Goal: Answer question/provide support

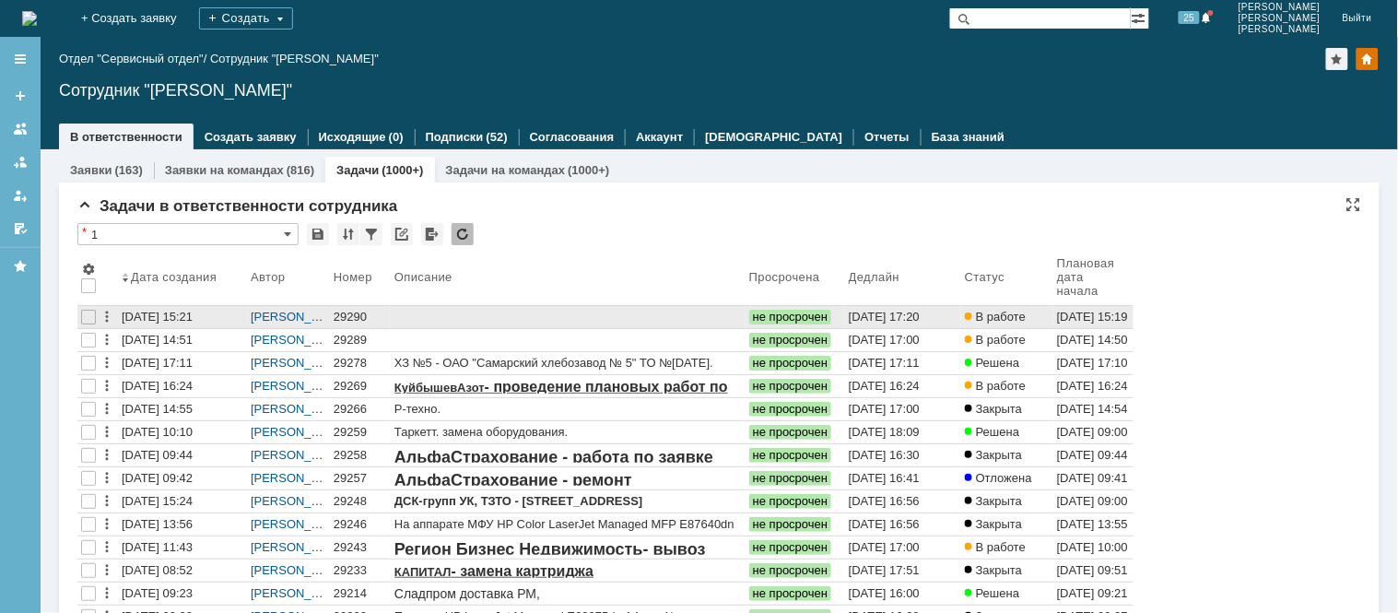
click at [352, 320] on div "29290" at bounding box center [360, 317] width 53 height 15
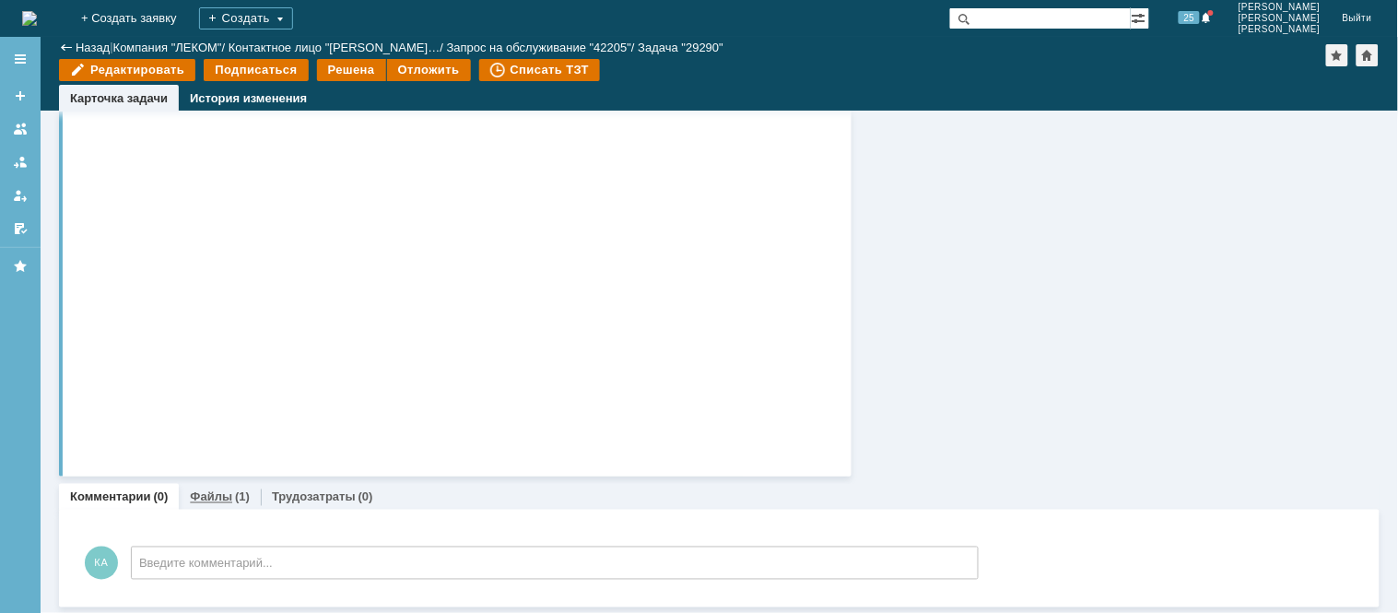
click at [212, 502] on div "Файлы (1)" at bounding box center [220, 497] width 82 height 27
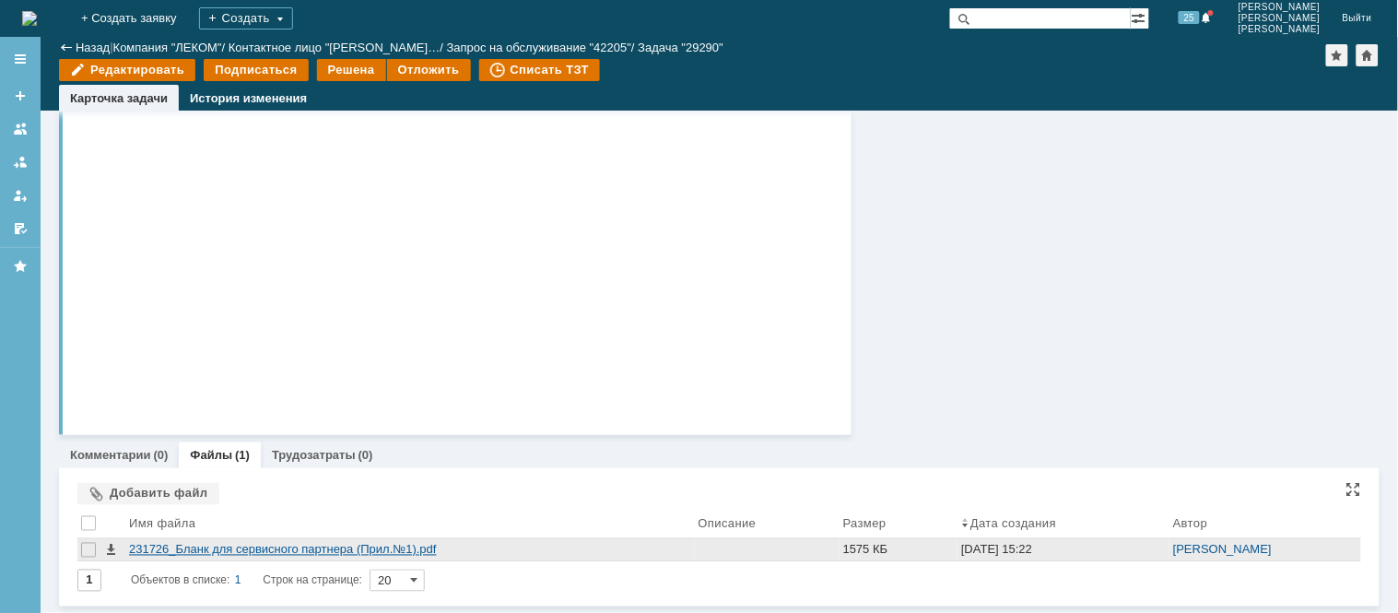
click at [304, 543] on div "231726_Бланк для сервисного партнера (Прил.№1).pdf" at bounding box center [410, 550] width 562 height 15
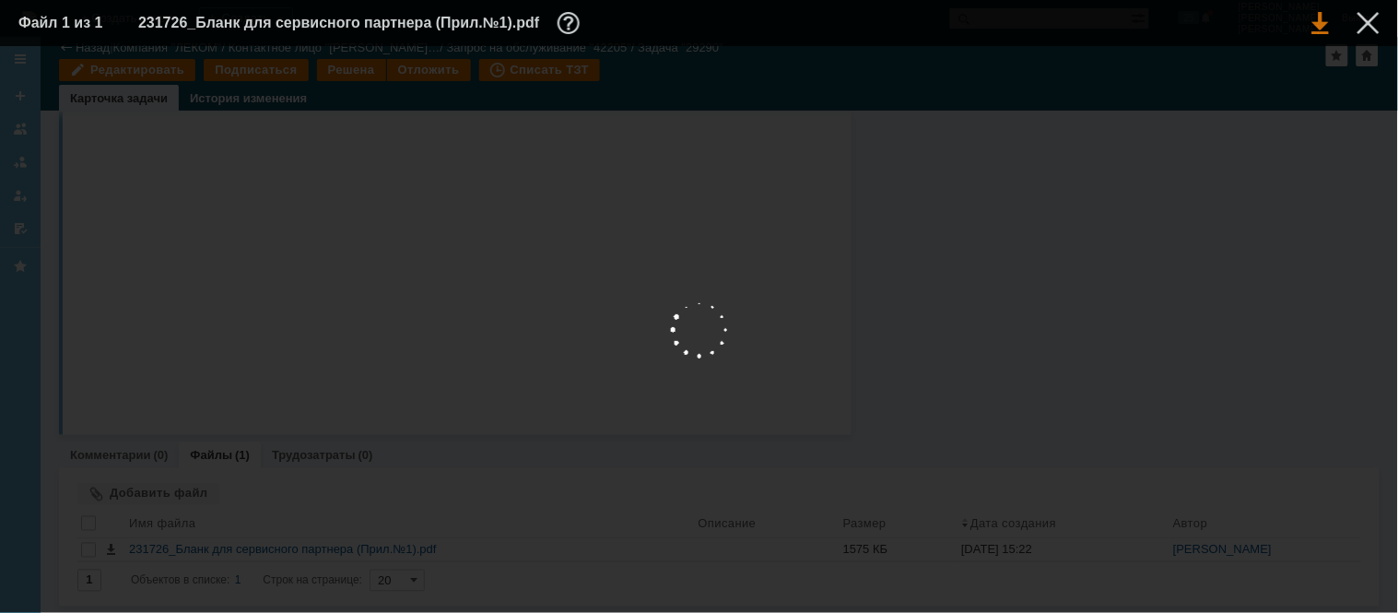
click at [1320, 25] on link at bounding box center [1320, 23] width 17 height 22
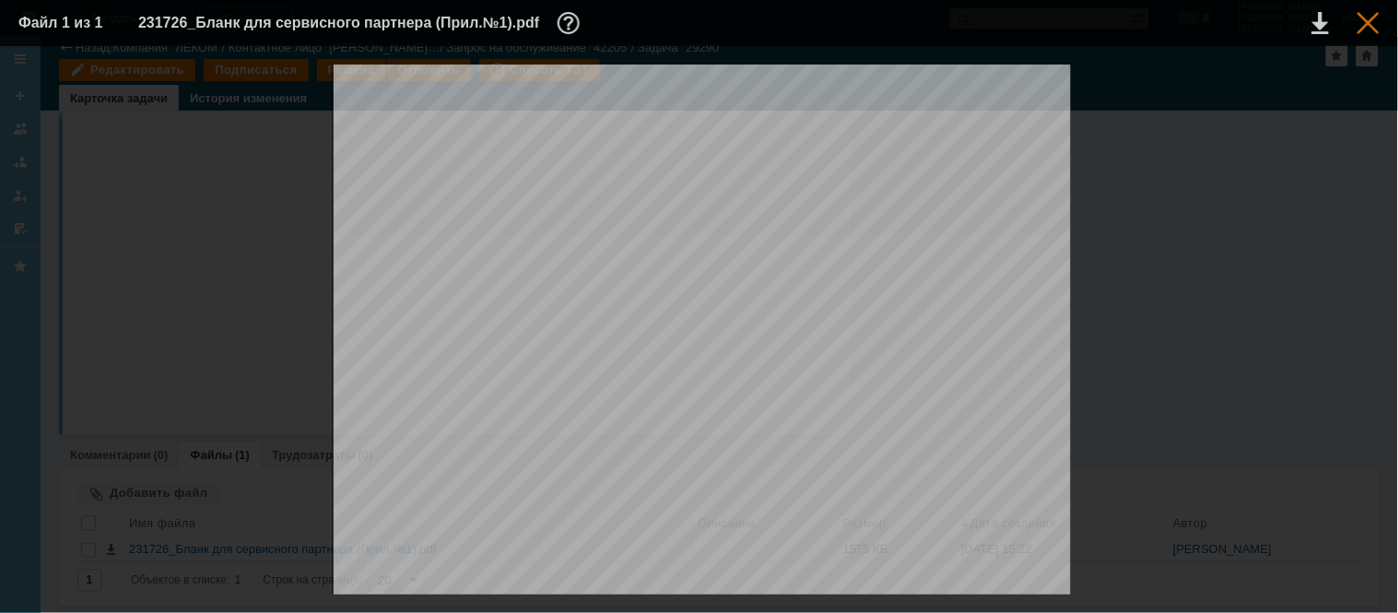
click at [1367, 22] on div at bounding box center [1368, 23] width 22 height 22
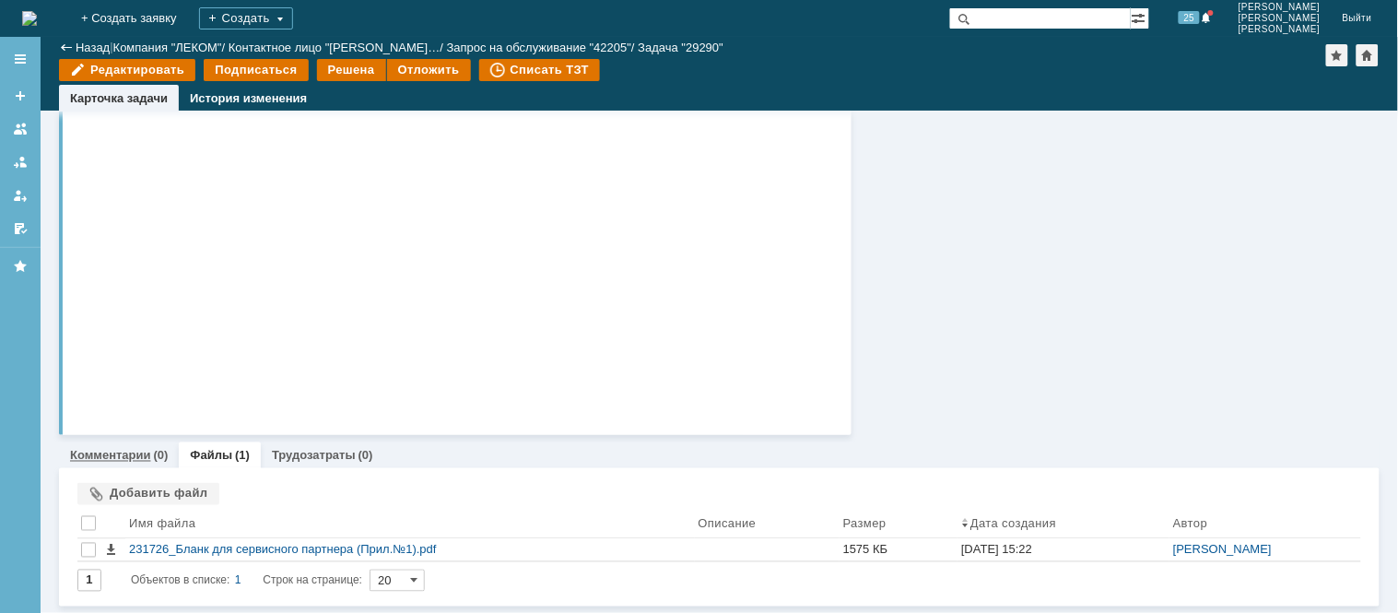
click at [126, 459] on link "Комментарии" at bounding box center [110, 456] width 81 height 14
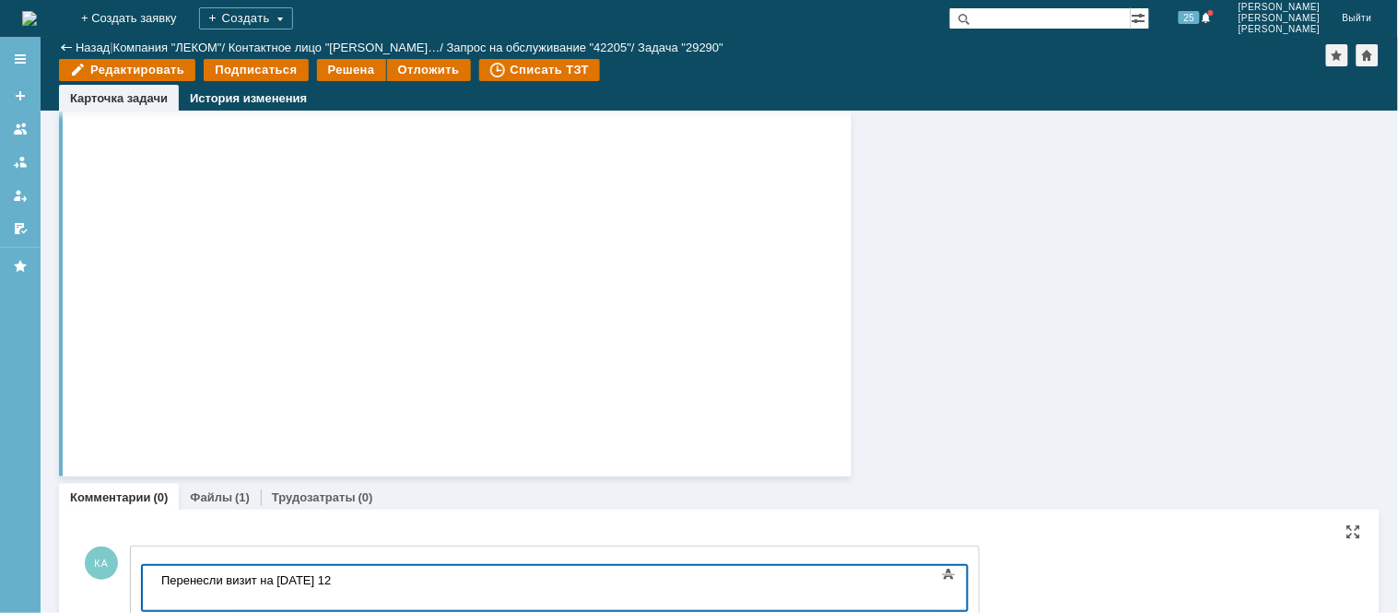
click at [349, 583] on div "Перенесли визит на [DATE] 12" at bounding box center [291, 579] width 262 height 14
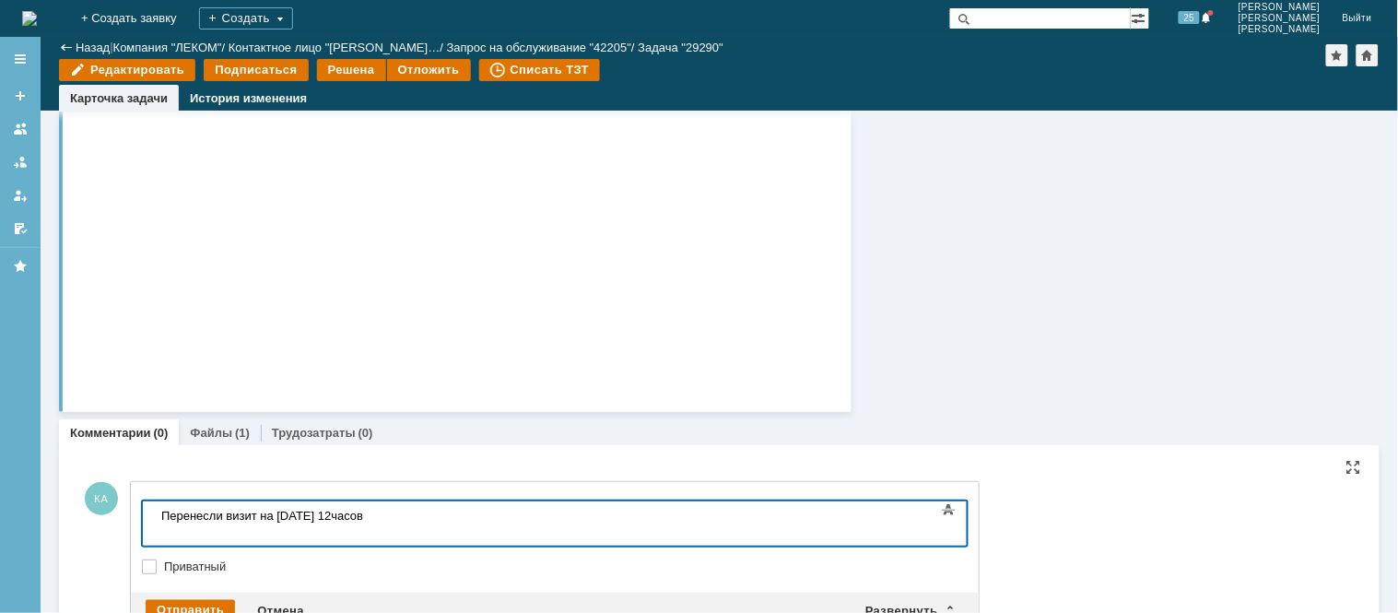
scroll to position [662, 0]
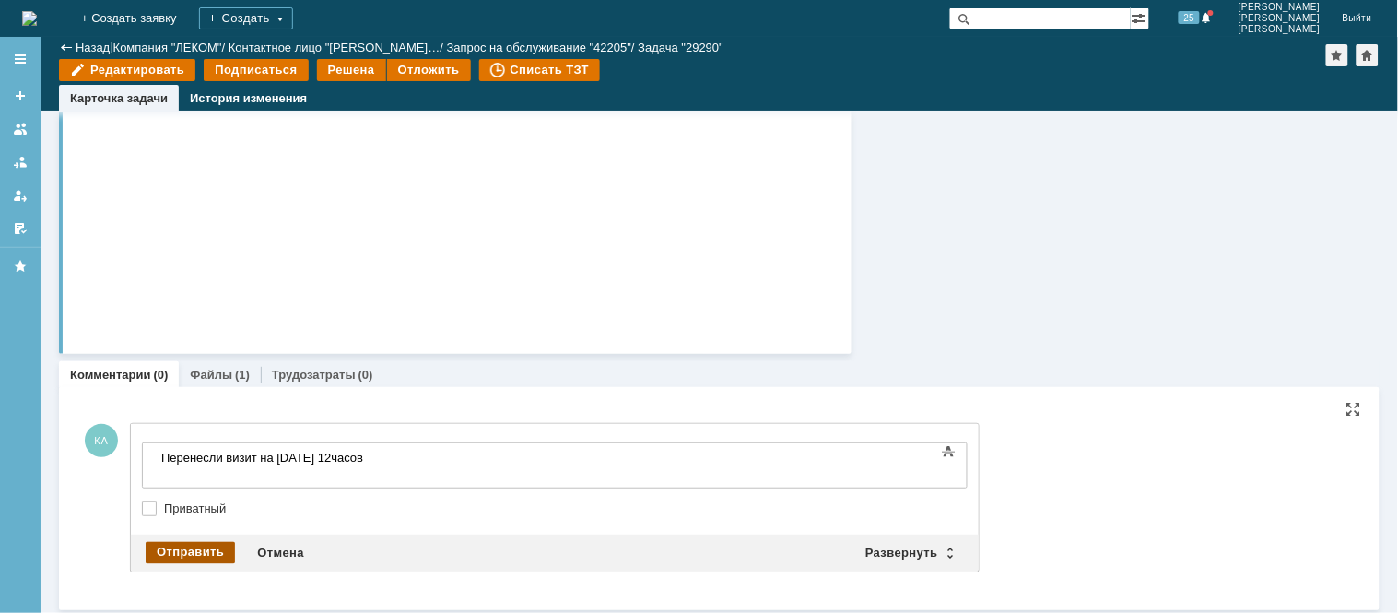
click at [180, 544] on div "Отправить" at bounding box center [190, 553] width 89 height 22
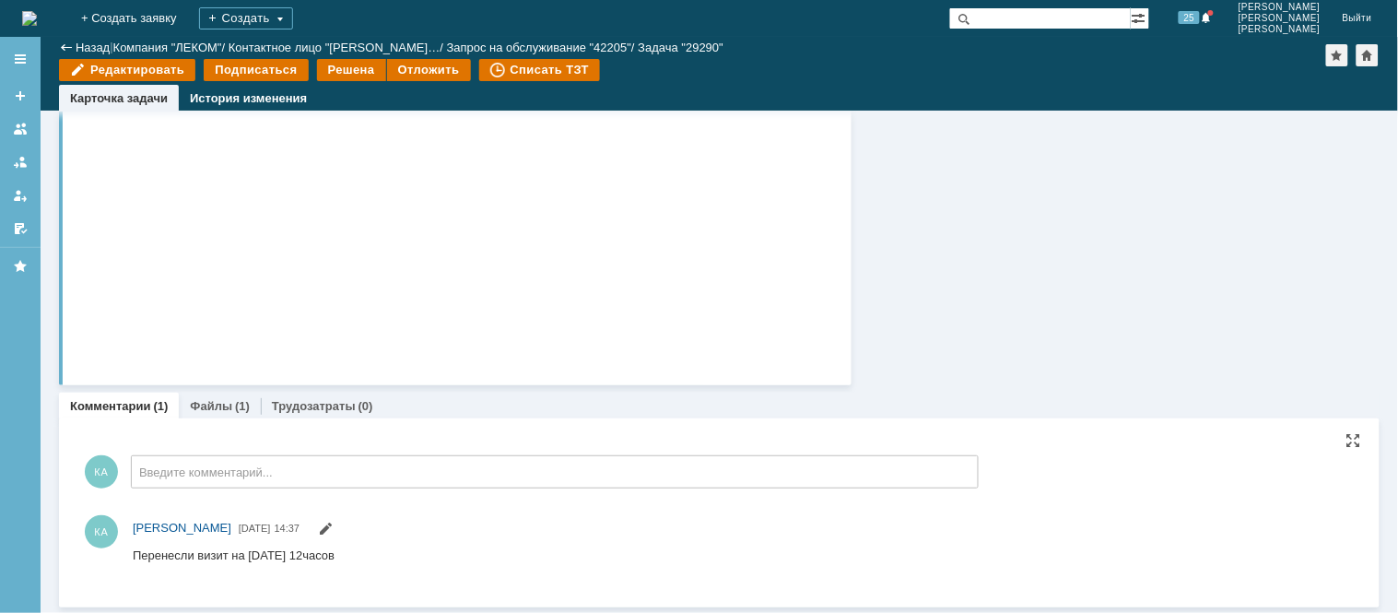
scroll to position [0, 0]
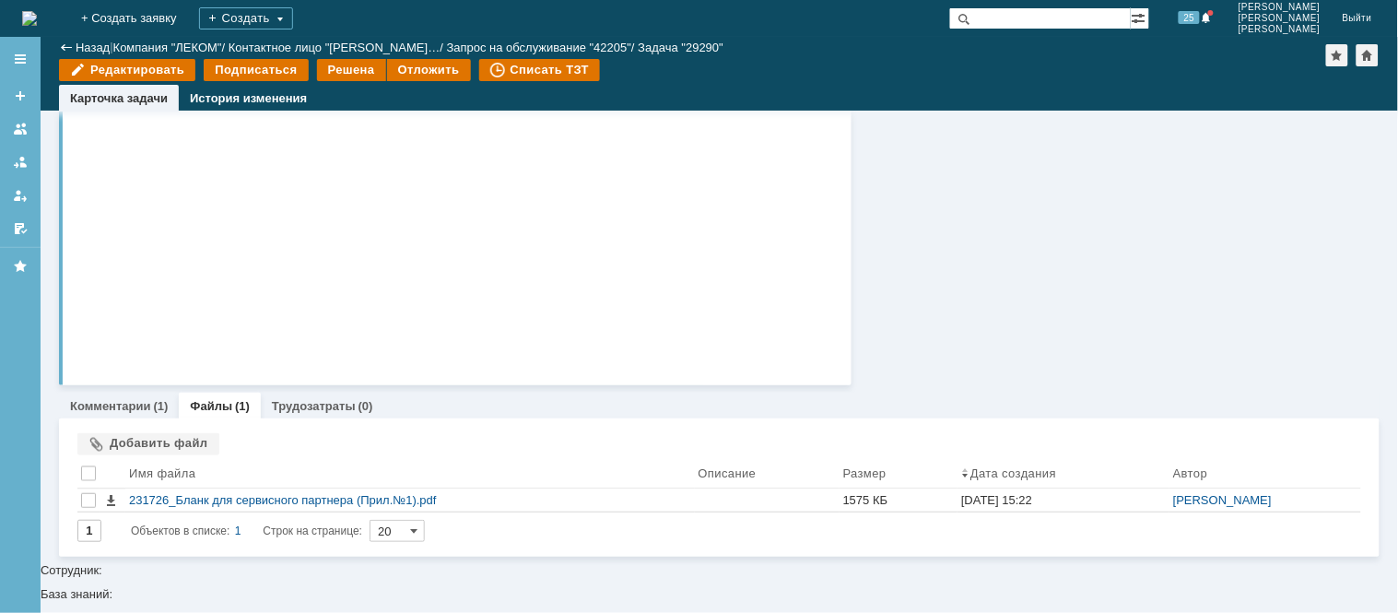
scroll to position [581, 0]
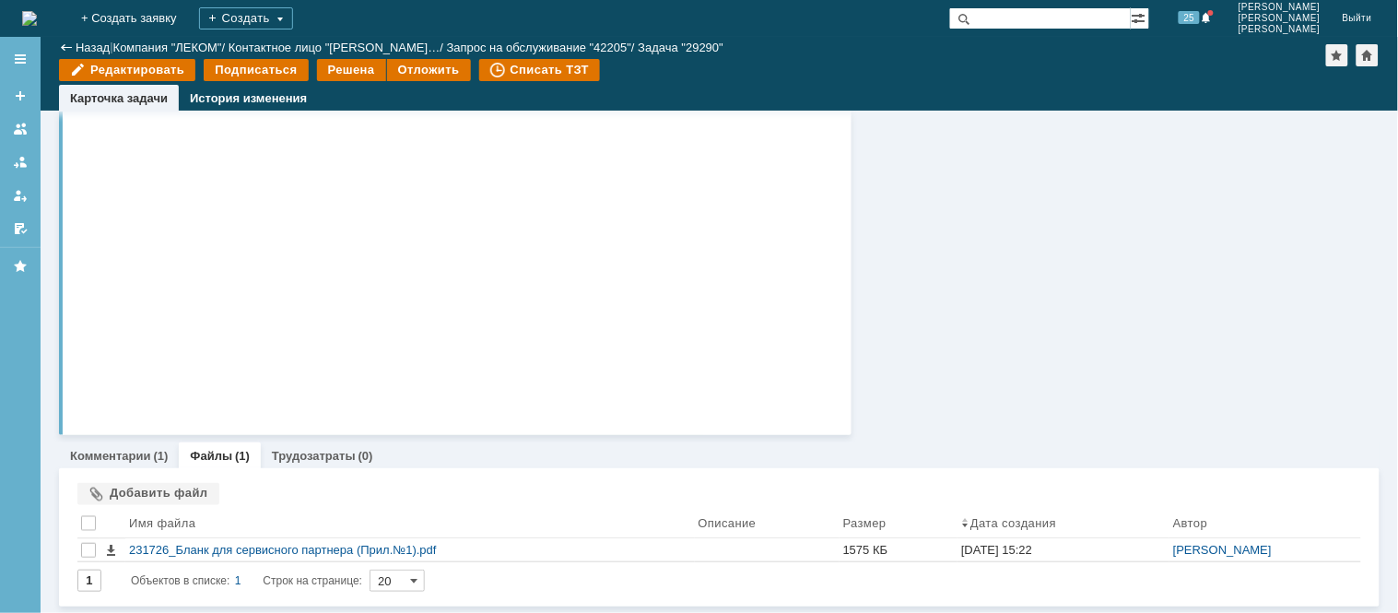
click at [37, 13] on img at bounding box center [29, 18] width 15 height 15
